Goal: Task Accomplishment & Management: Use online tool/utility

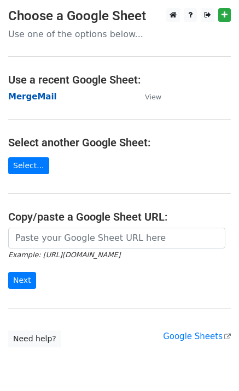
drag, startPoint x: 2, startPoint y: 103, endPoint x: 32, endPoint y: 99, distance: 30.4
click at [32, 99] on strong "MergeMail" at bounding box center [32, 97] width 49 height 10
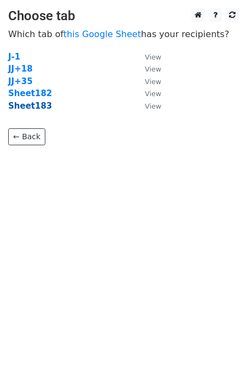
click at [40, 104] on strong "Sheet183" at bounding box center [30, 106] width 44 height 10
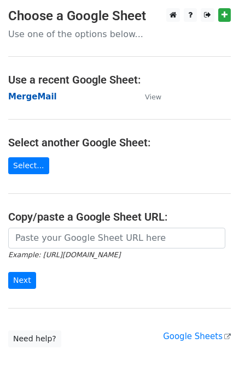
click at [40, 96] on strong "MergeMail" at bounding box center [32, 97] width 49 height 10
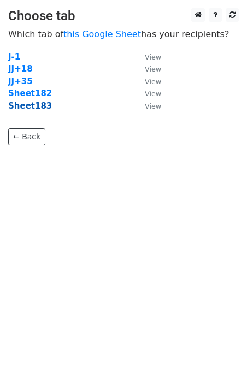
click at [42, 106] on strong "Sheet183" at bounding box center [30, 106] width 44 height 10
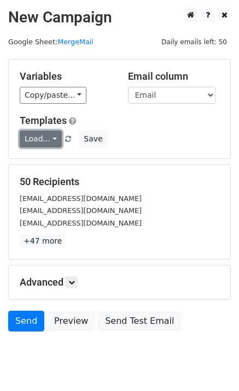
click at [38, 141] on link "Load..." at bounding box center [41, 139] width 42 height 17
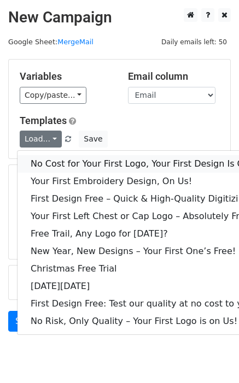
drag, startPoint x: 59, startPoint y: 166, endPoint x: 38, endPoint y: 170, distance: 21.7
click at [60, 166] on link "No Cost for Your First Logo, Your First Design Is On Us!" at bounding box center [148, 163] width 262 height 17
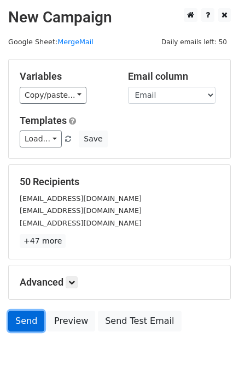
click at [25, 318] on link "Send" at bounding box center [26, 321] width 36 height 21
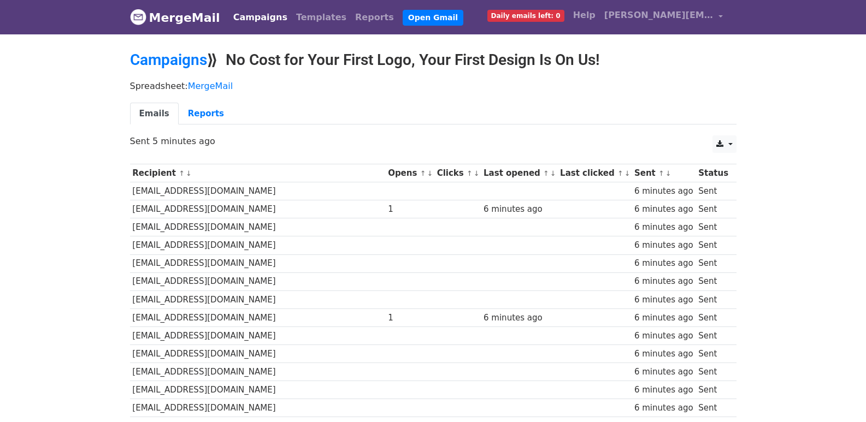
scroll to position [760, 0]
